Goal: Information Seeking & Learning: Learn about a topic

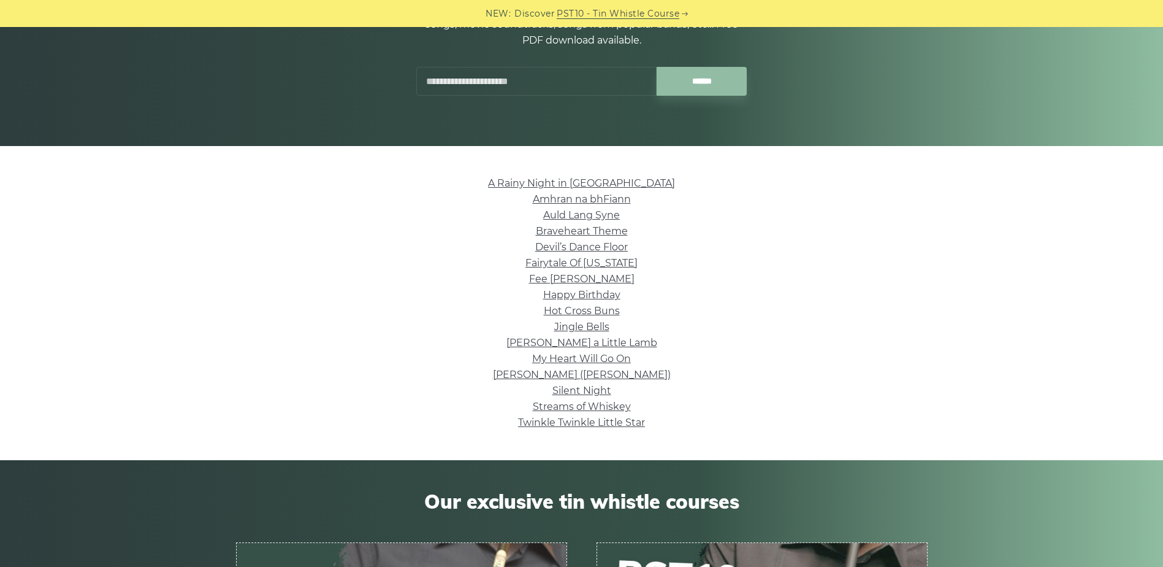
scroll to position [184, 0]
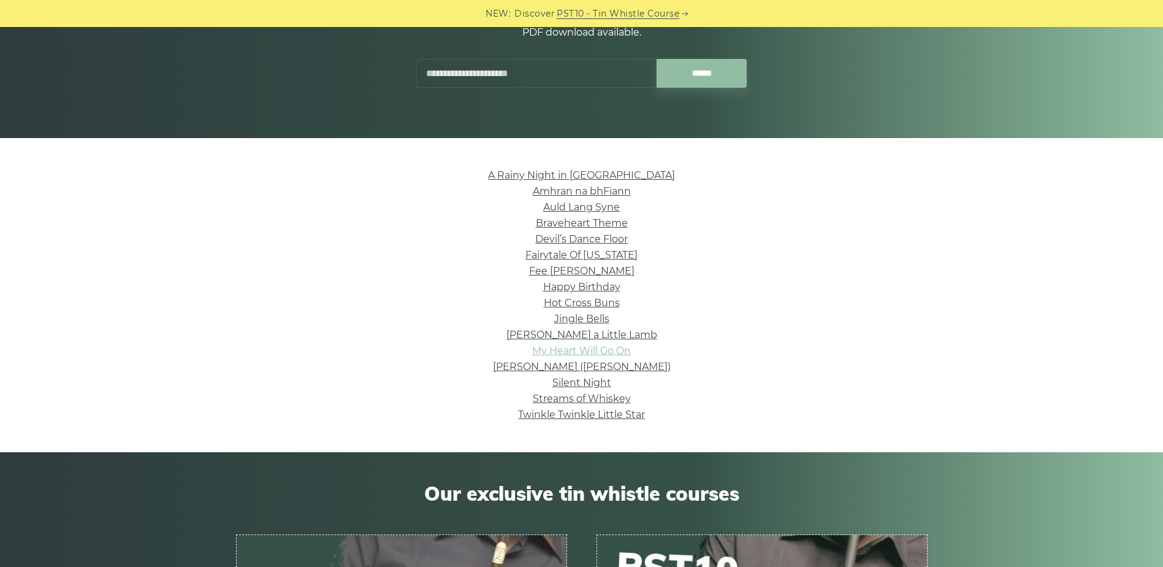
click at [581, 348] on link "My Heart Will Go On" at bounding box center [581, 351] width 99 height 12
click at [606, 288] on link "Happy Birthday" at bounding box center [581, 287] width 77 height 12
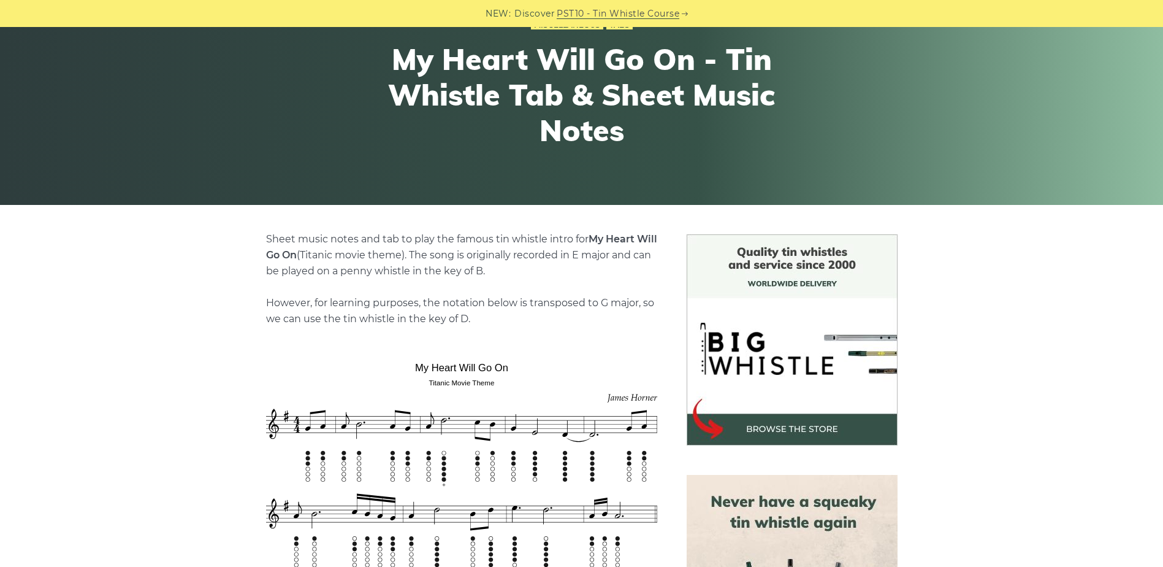
scroll to position [123, 0]
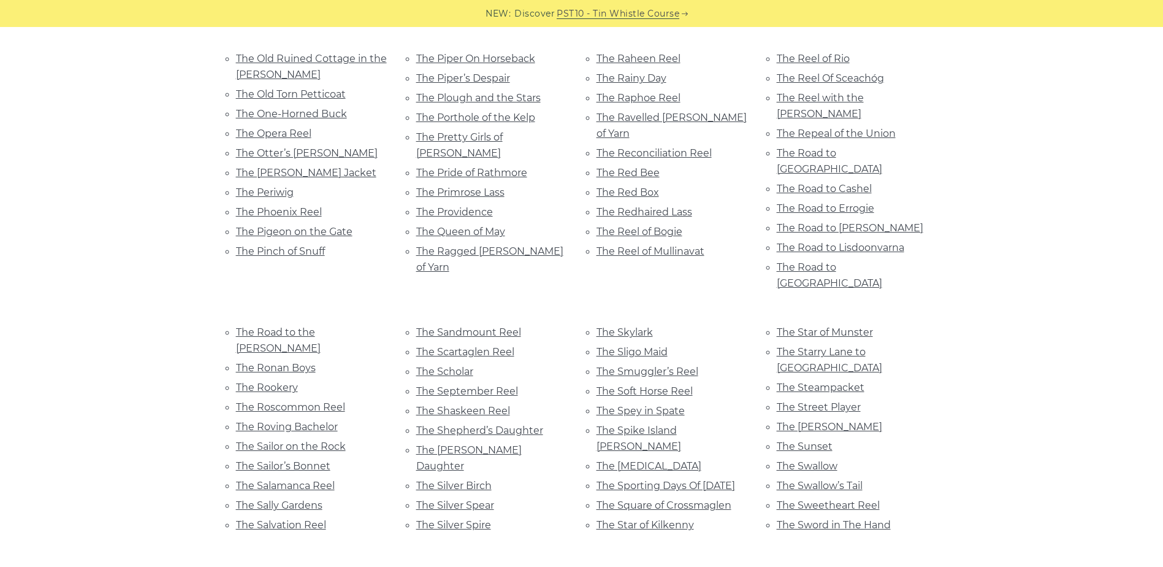
scroll to position [5090, 0]
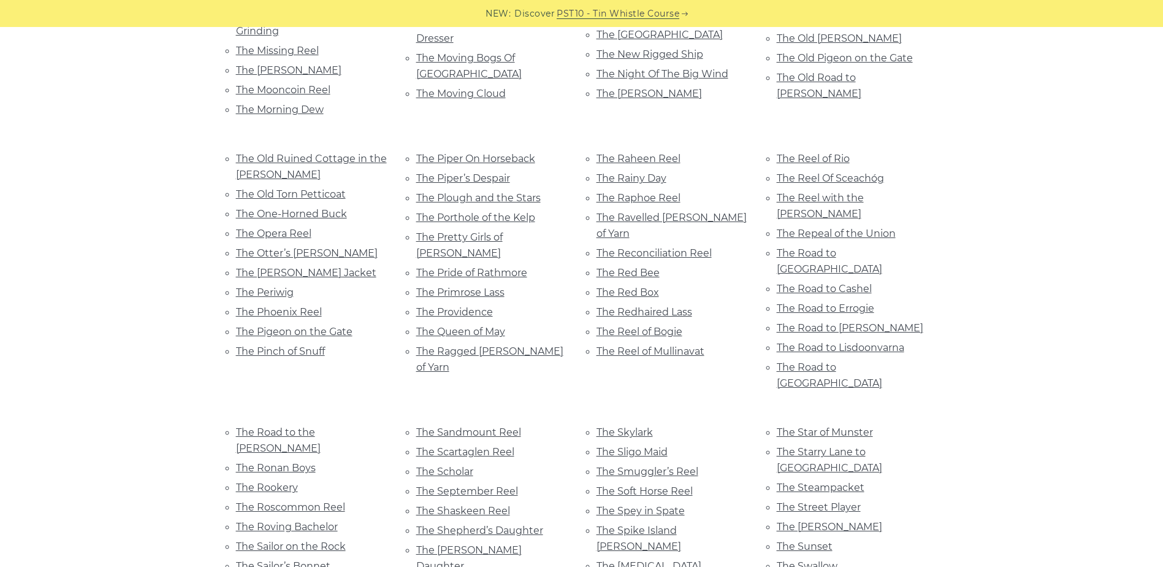
scroll to position [5151, 0]
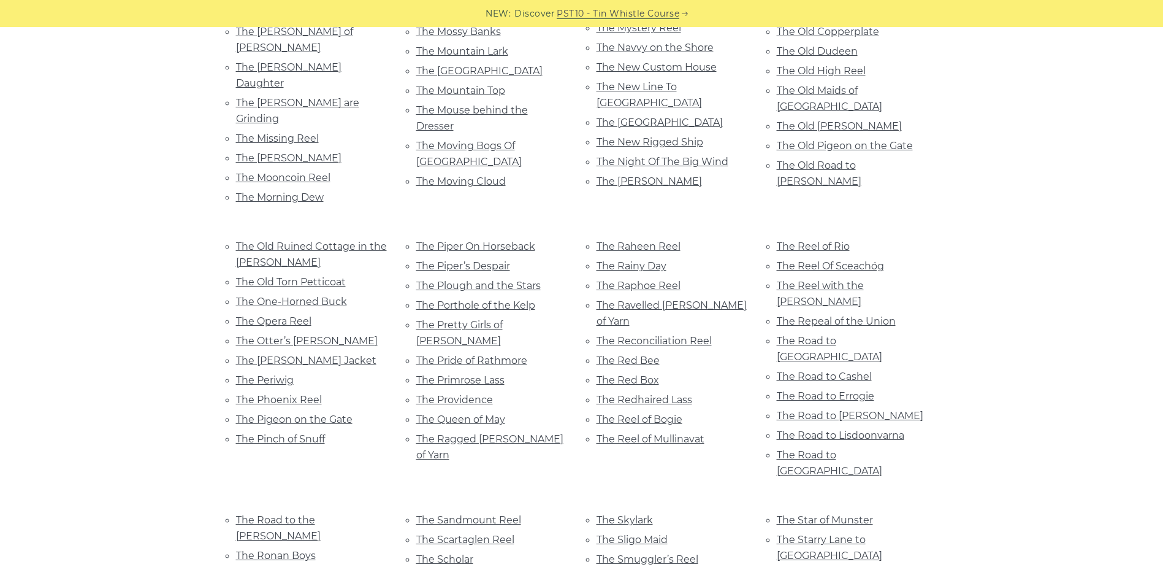
scroll to position [4906, 0]
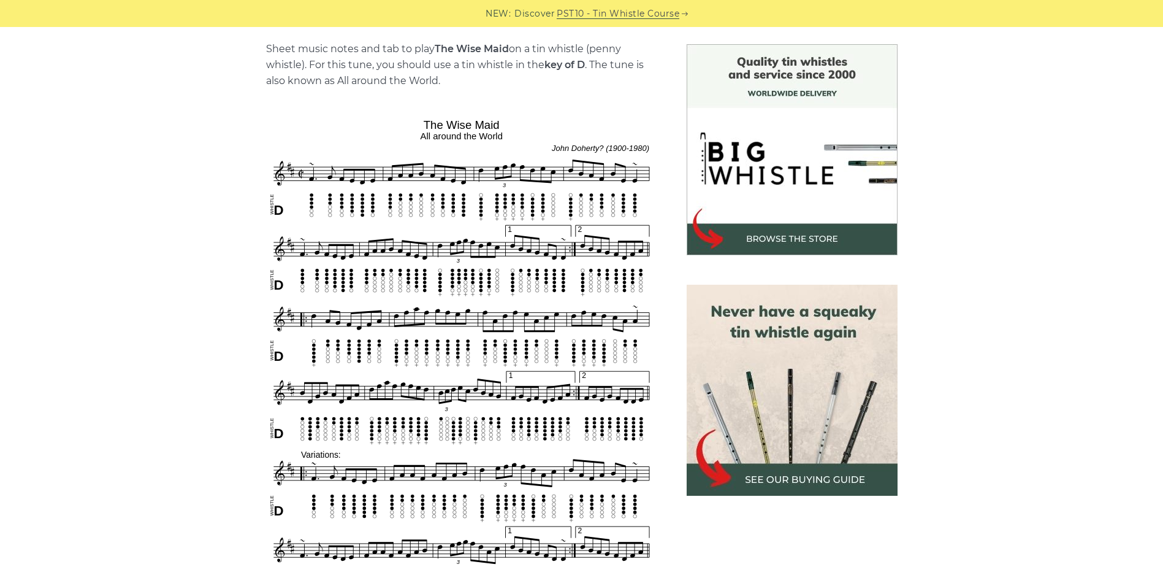
scroll to position [61, 0]
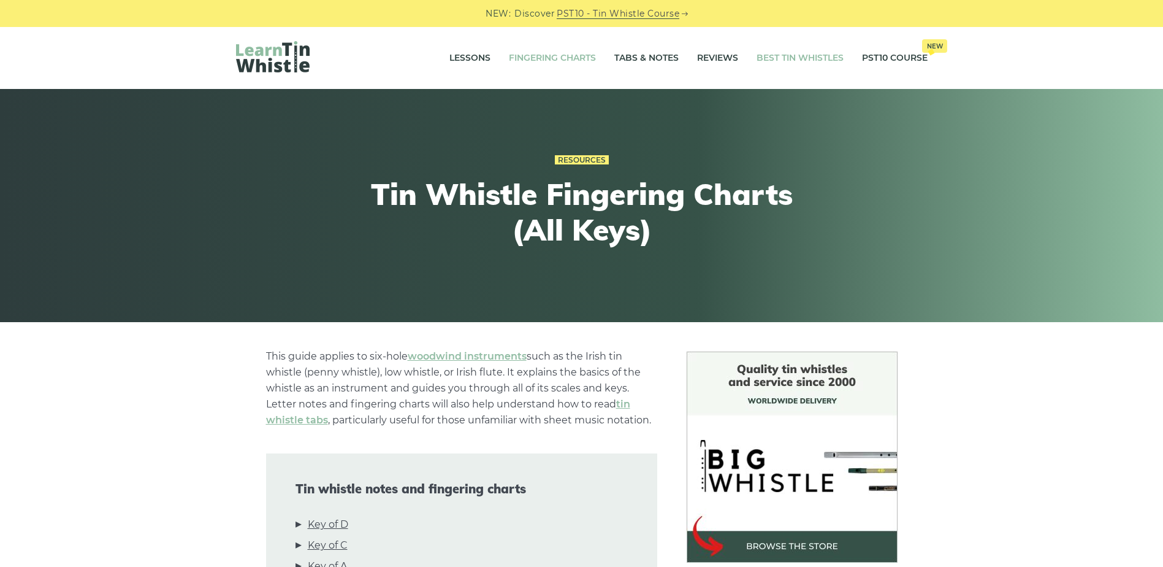
click at [802, 60] on link "Best Tin Whistles" at bounding box center [800, 58] width 87 height 31
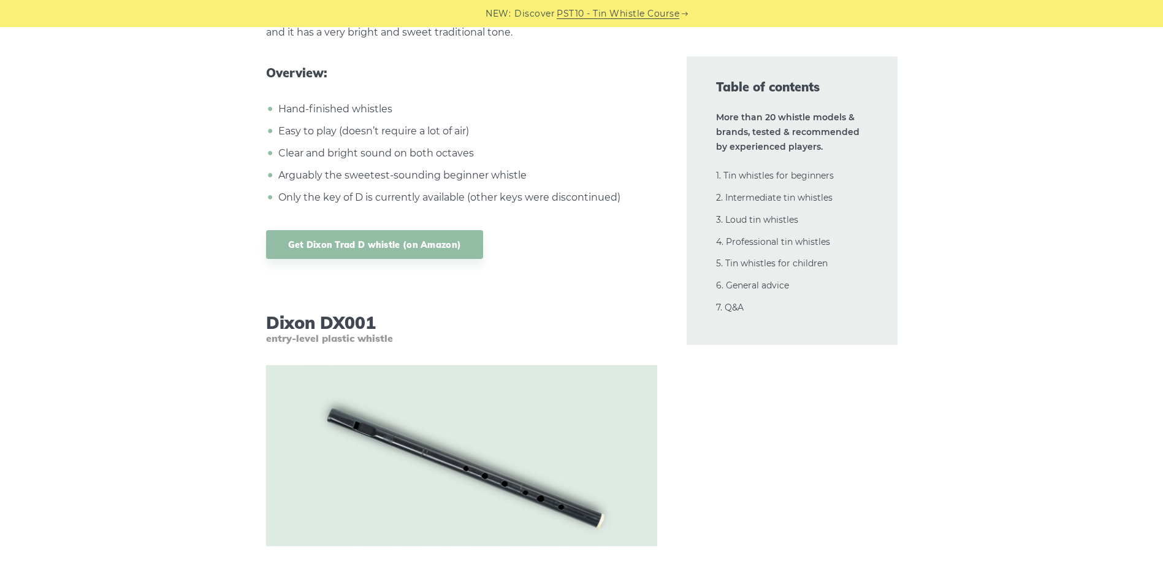
scroll to position [5581, 0]
